Goal: Transaction & Acquisition: Download file/media

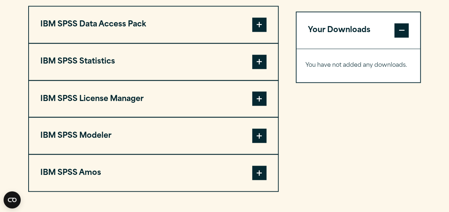
scroll to position [574, 0]
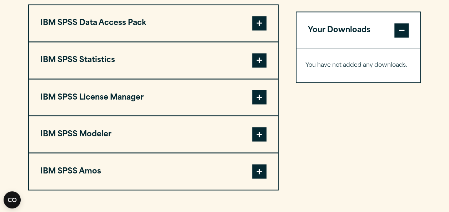
click at [259, 59] on span at bounding box center [259, 60] width 14 height 14
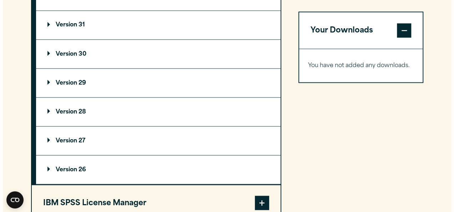
scroll to position [637, 0]
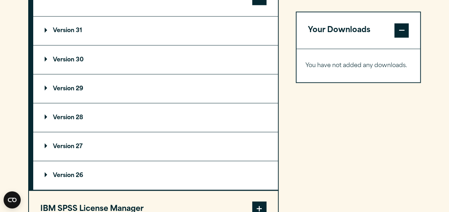
click at [66, 30] on p "Version 31" at bounding box center [63, 31] width 37 height 6
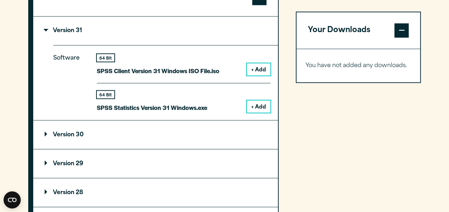
click at [253, 104] on button "+ Add" at bounding box center [259, 106] width 24 height 12
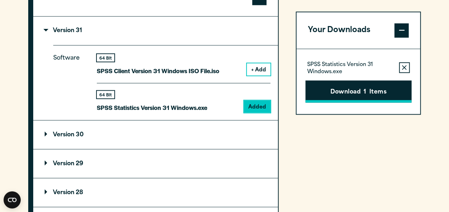
click at [344, 89] on button "Download 1 Items" at bounding box center [358, 91] width 106 height 22
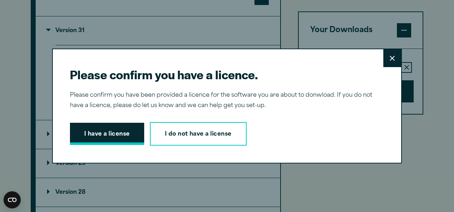
click at [121, 135] on button "I have a license" at bounding box center [107, 134] width 74 height 22
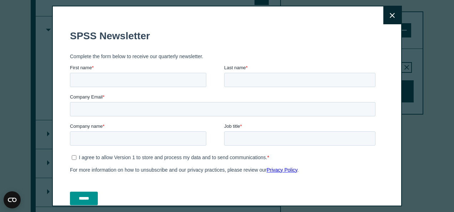
click at [390, 17] on icon at bounding box center [392, 15] width 5 height 5
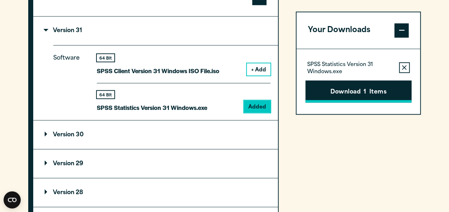
click at [362, 93] on button "Download 1 Items" at bounding box center [358, 91] width 106 height 22
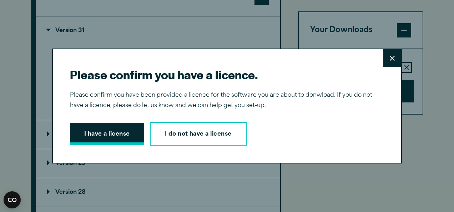
click at [118, 138] on button "I have a license" at bounding box center [107, 134] width 74 height 22
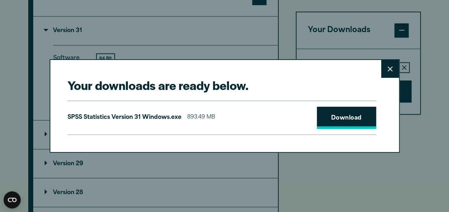
click at [340, 119] on link "Download" at bounding box center [346, 118] width 59 height 22
